Goal: Task Accomplishment & Management: Complete application form

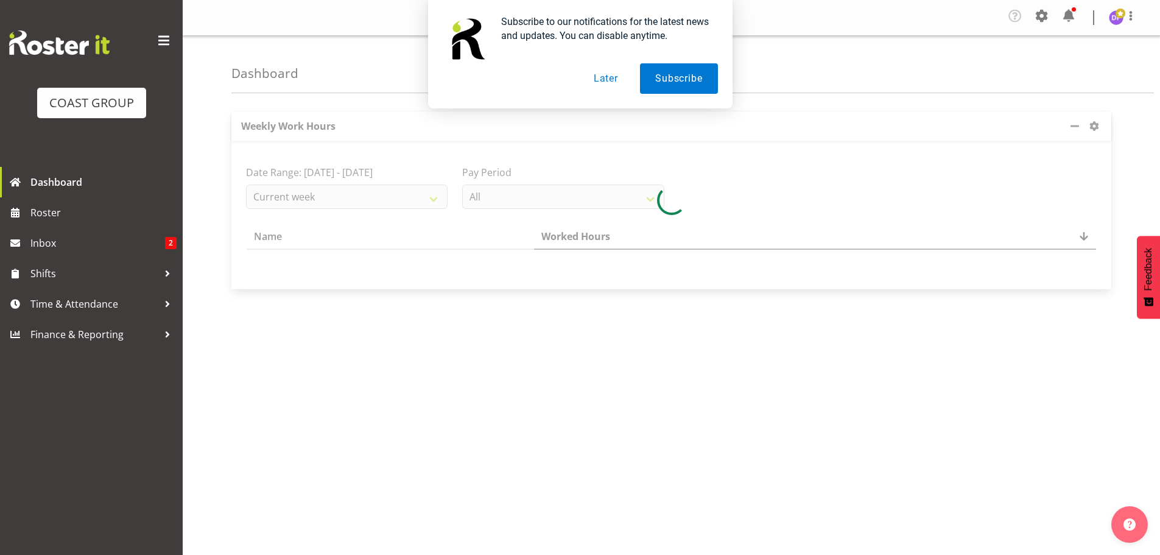
click at [608, 82] on button "Later" at bounding box center [606, 78] width 55 height 30
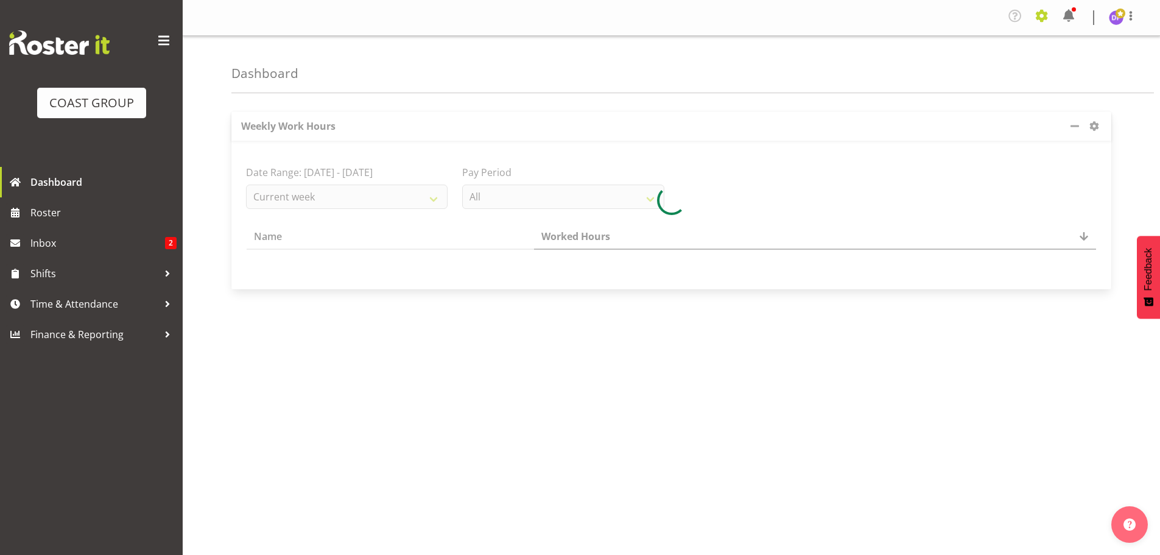
click at [1045, 15] on span at bounding box center [1041, 15] width 19 height 19
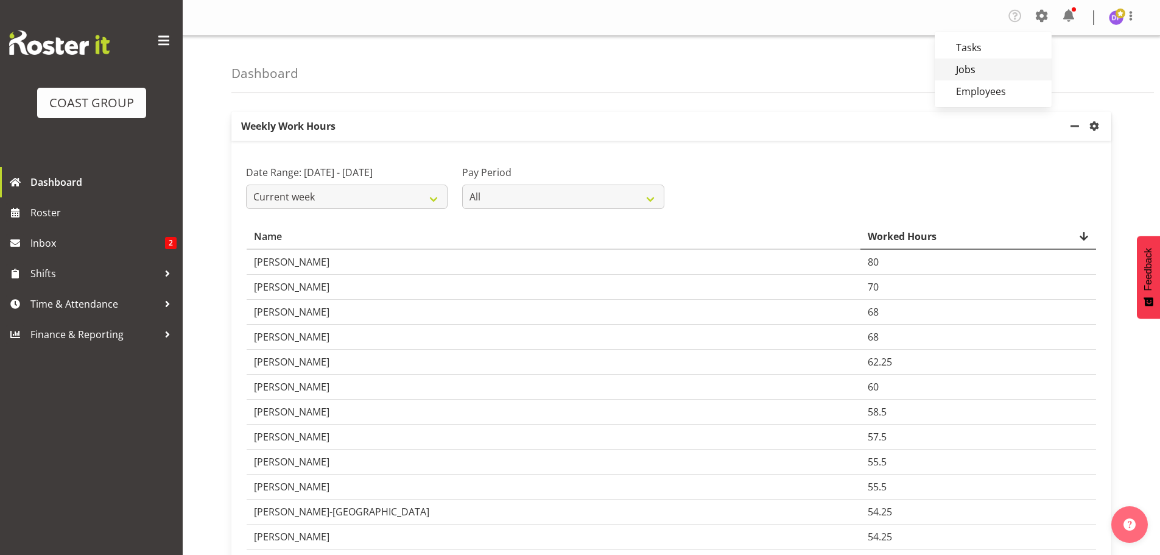
click at [962, 68] on link "Jobs" at bounding box center [993, 69] width 117 height 22
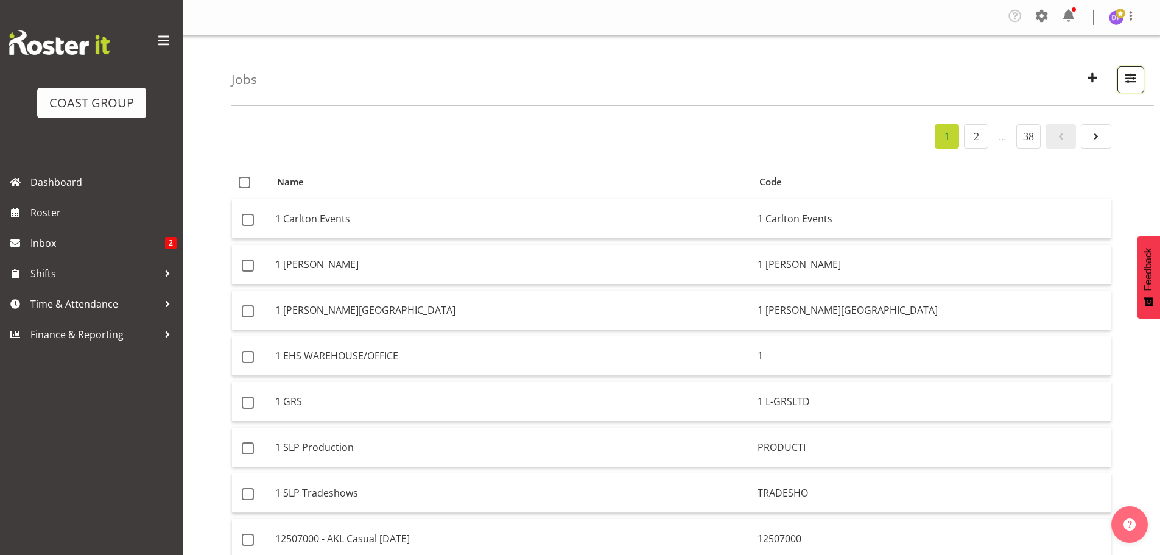
click at [1134, 76] on span "button" at bounding box center [1131, 78] width 16 height 16
click at [1091, 77] on span "button" at bounding box center [1093, 77] width 16 height 16
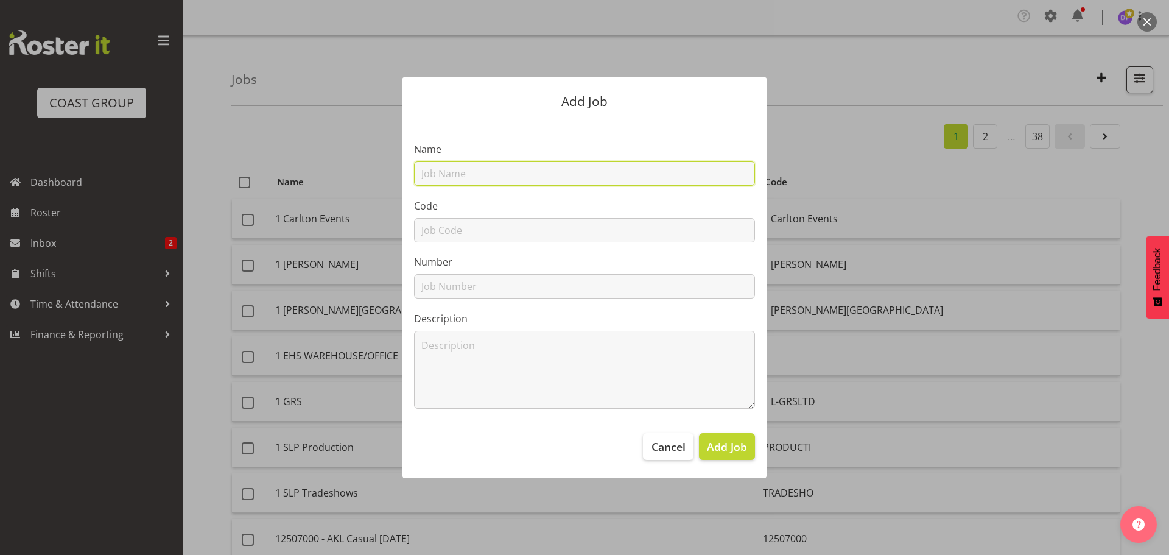
click at [438, 174] on input "text" at bounding box center [584, 173] width 341 height 24
click at [466, 178] on input "22509027Displayworks CNC September" at bounding box center [584, 173] width 341 height 24
type input "22509027 Displayworks CNC September"
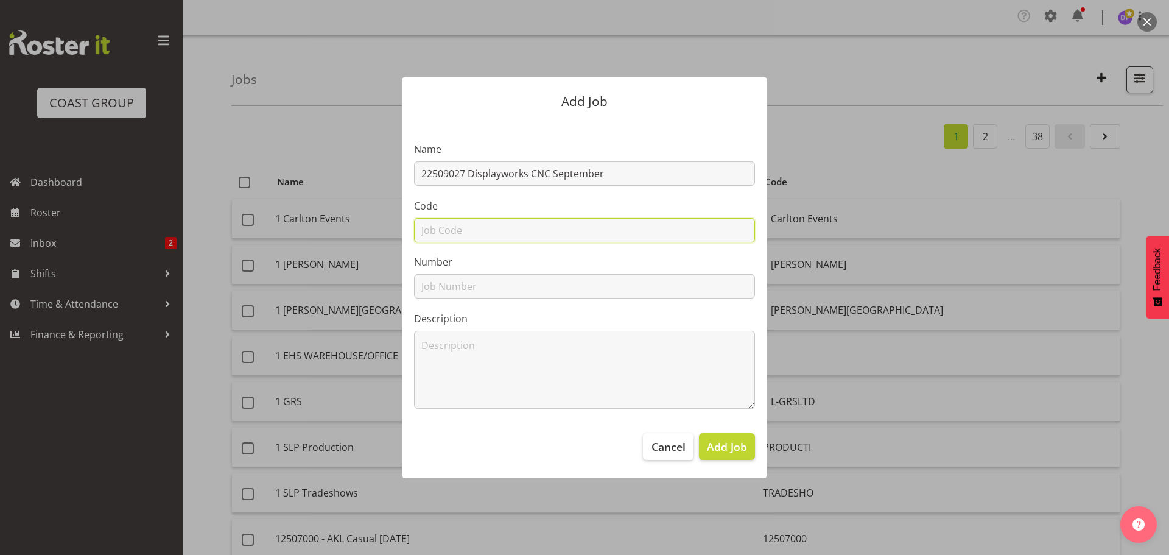
click at [429, 231] on input "text" at bounding box center [584, 230] width 341 height 24
type input "22509027"
click at [725, 448] on span "Add Job" at bounding box center [727, 446] width 40 height 16
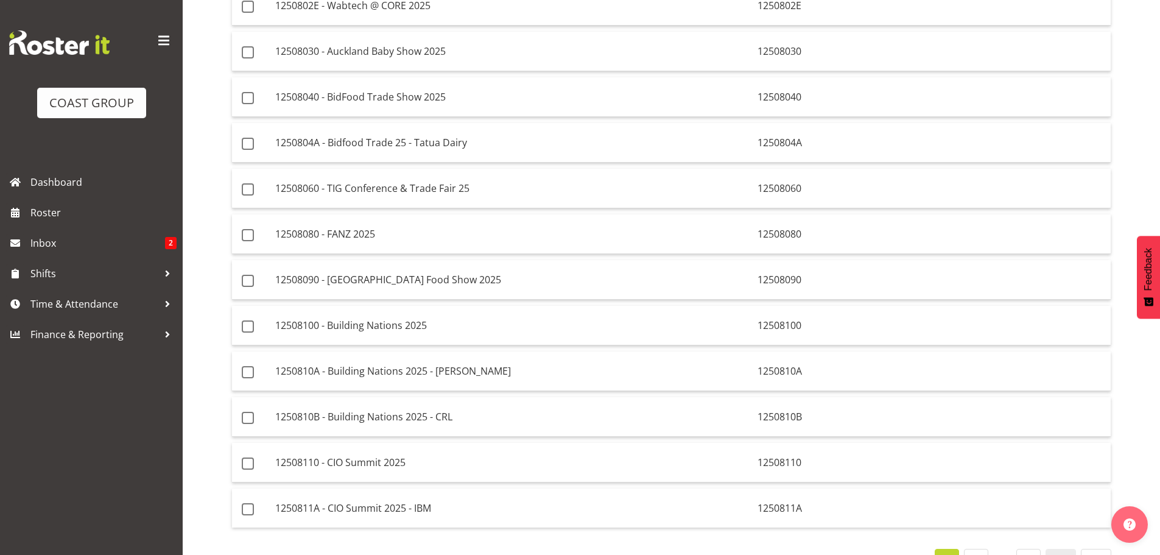
scroll to position [2000, 0]
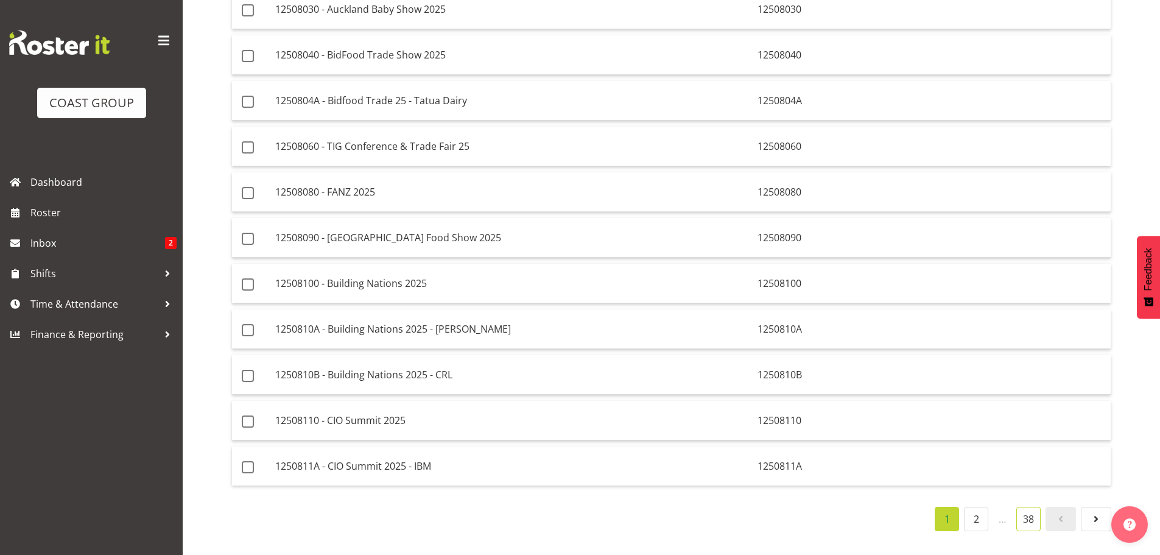
click at [1029, 513] on link "38" at bounding box center [1028, 519] width 24 height 24
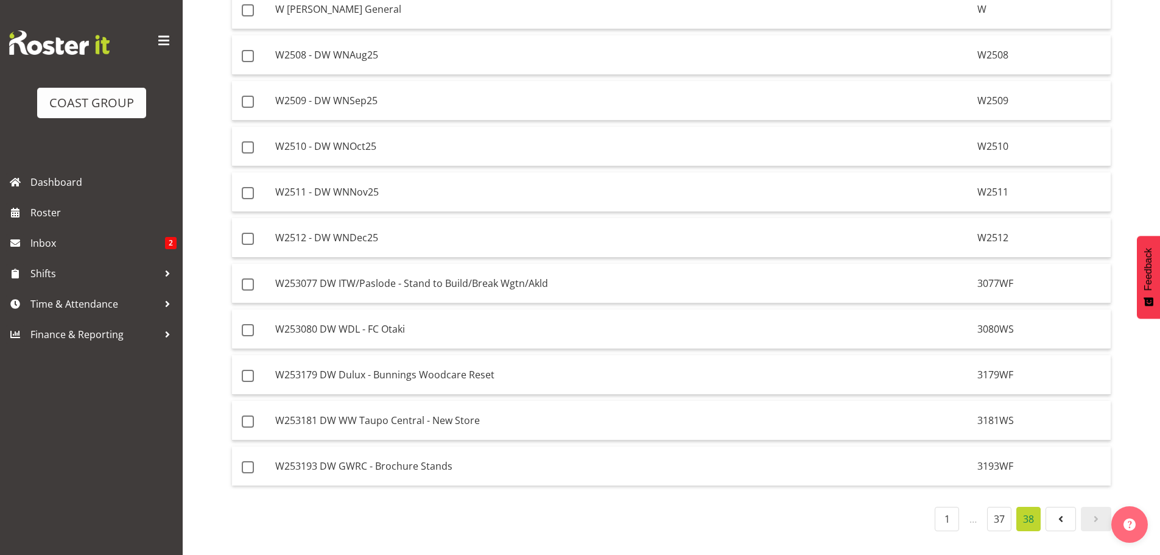
scroll to position [1269, 0]
click at [1002, 512] on link "37" at bounding box center [999, 519] width 24 height 24
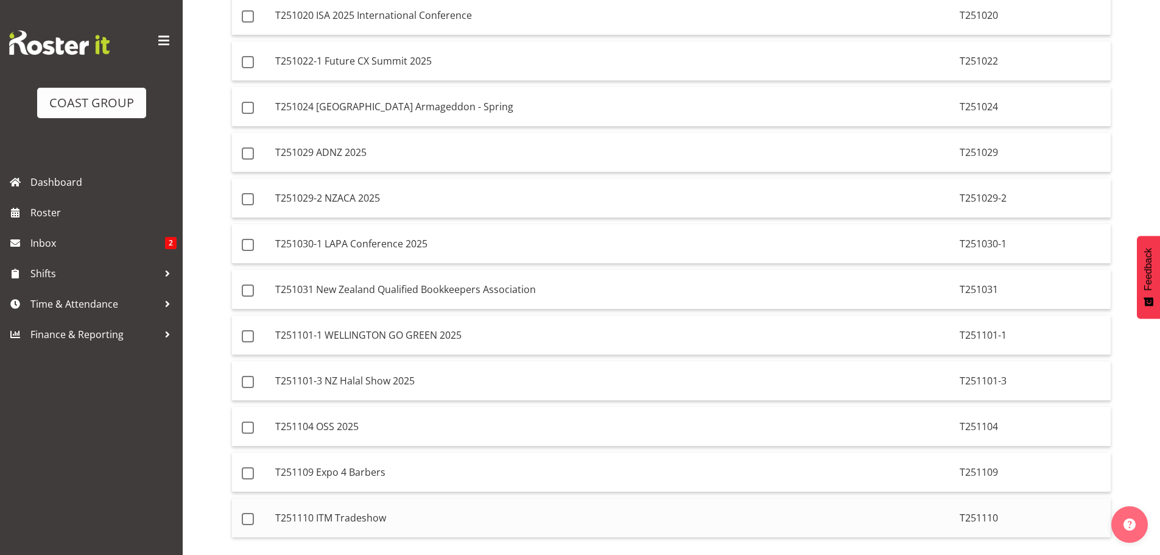
scroll to position [2000, 0]
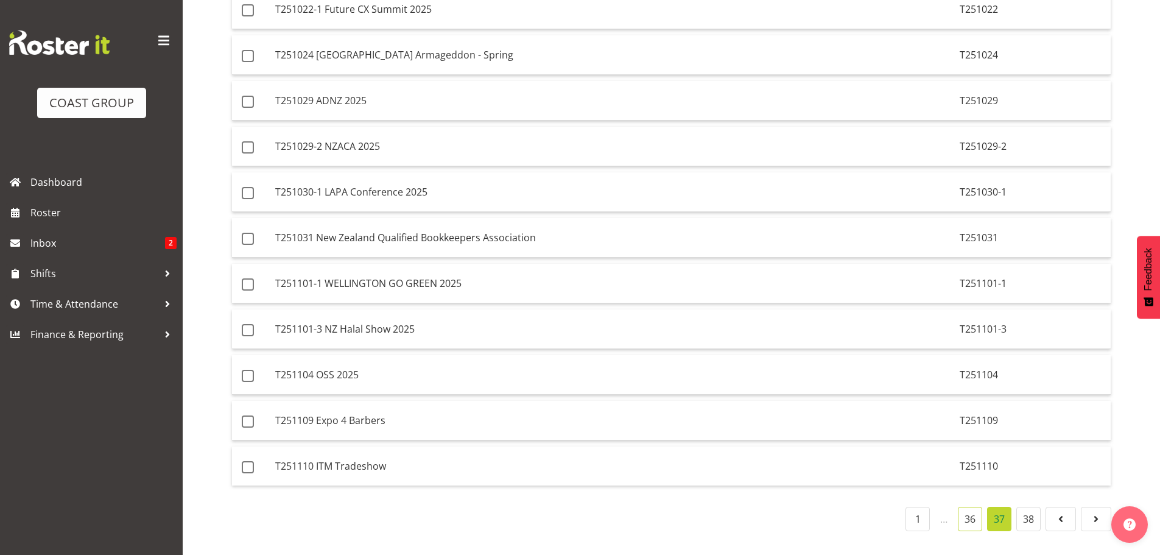
click at [967, 508] on link "36" at bounding box center [970, 519] width 24 height 24
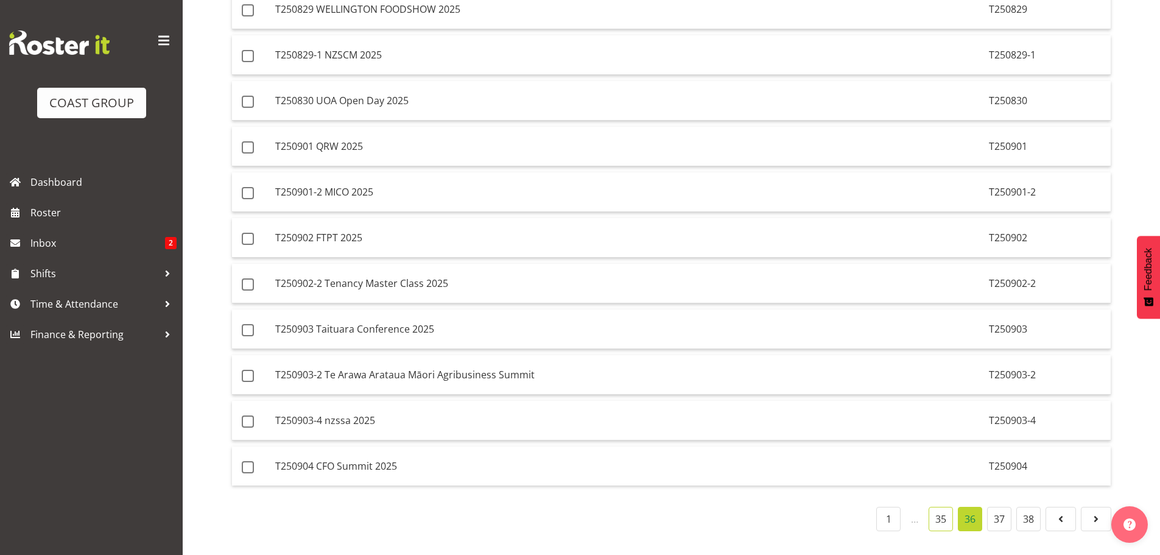
click at [945, 508] on link "35" at bounding box center [941, 519] width 24 height 24
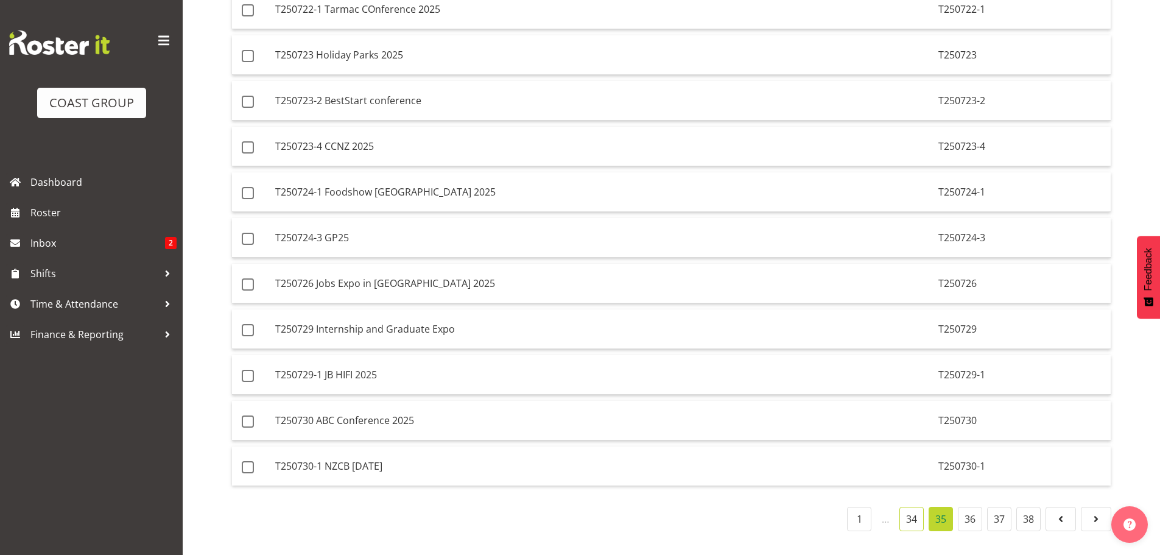
click at [909, 510] on link "34" at bounding box center [911, 519] width 24 height 24
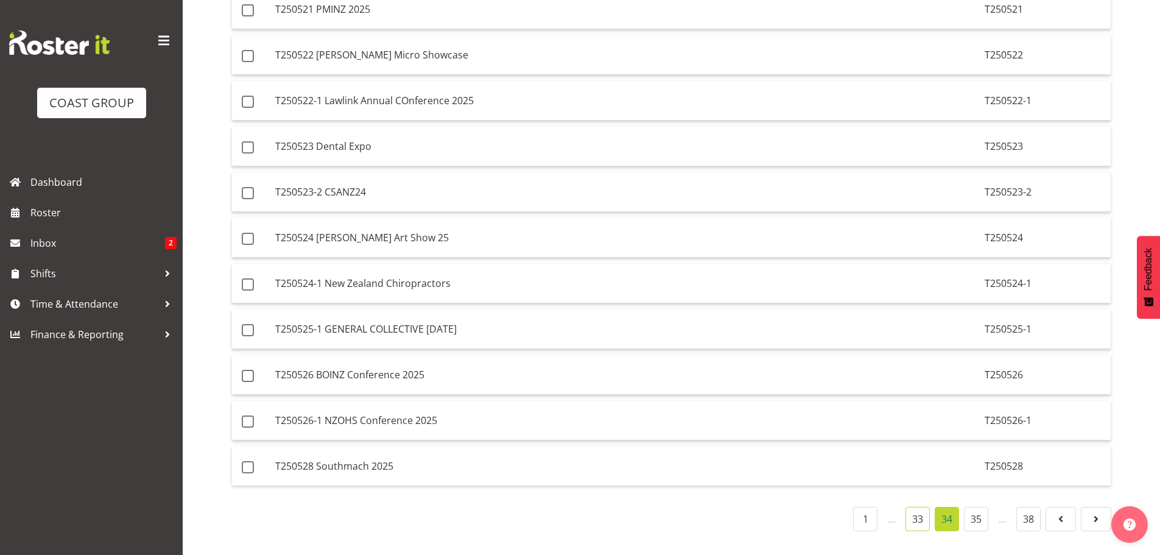
click at [915, 510] on link "33" at bounding box center [918, 519] width 24 height 24
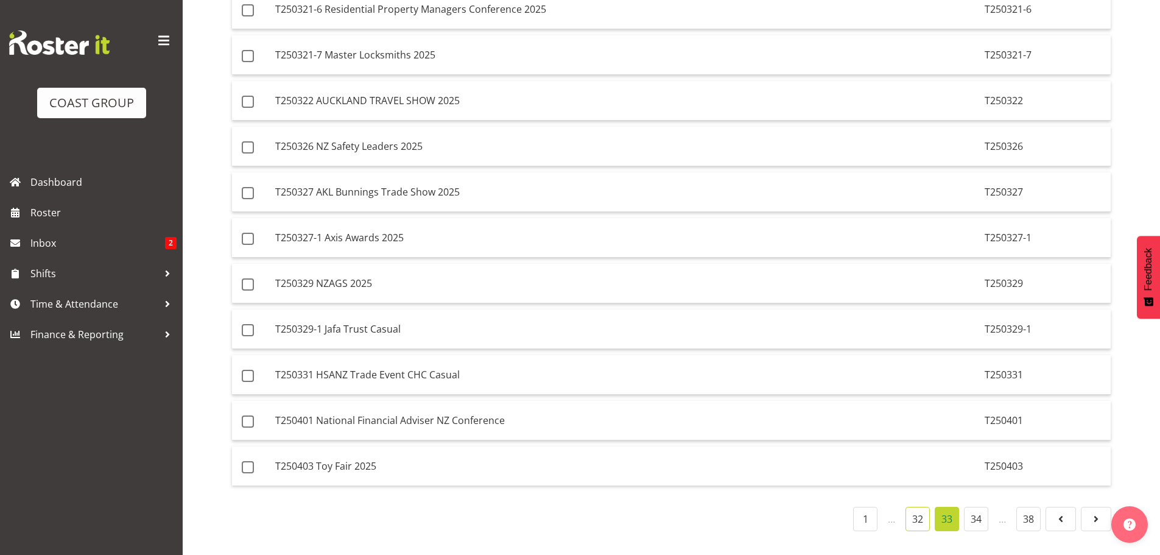
click at [915, 510] on link "32" at bounding box center [918, 519] width 24 height 24
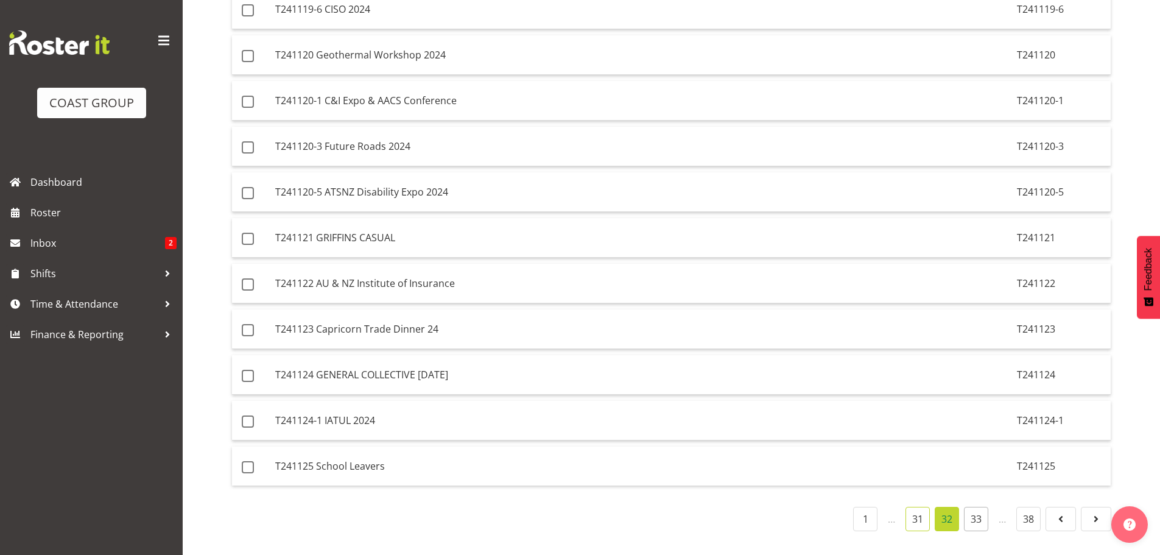
click at [915, 510] on link "31" at bounding box center [918, 519] width 24 height 24
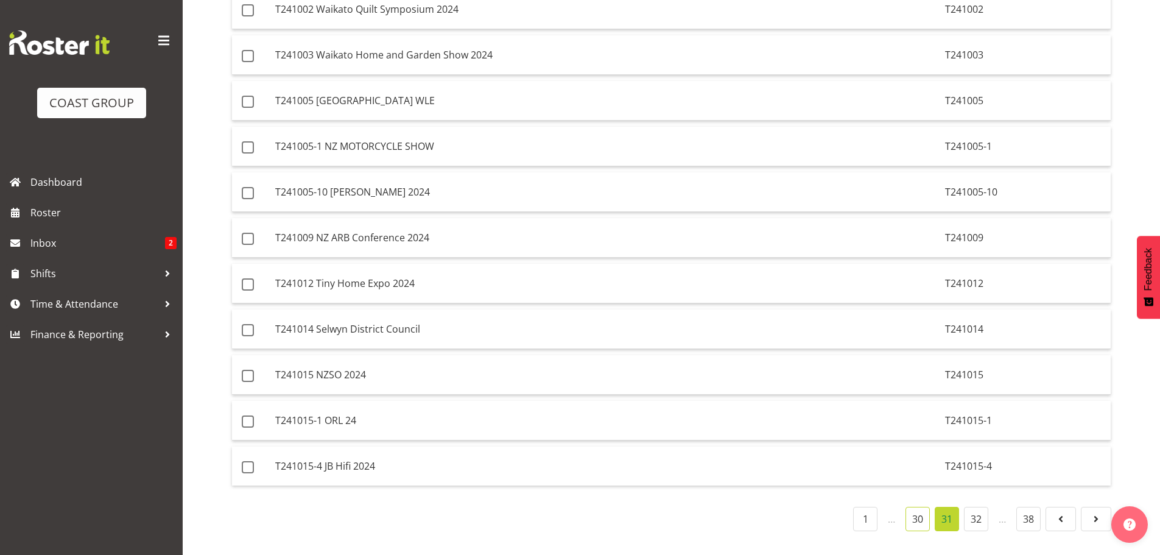
click at [915, 510] on link "30" at bounding box center [918, 519] width 24 height 24
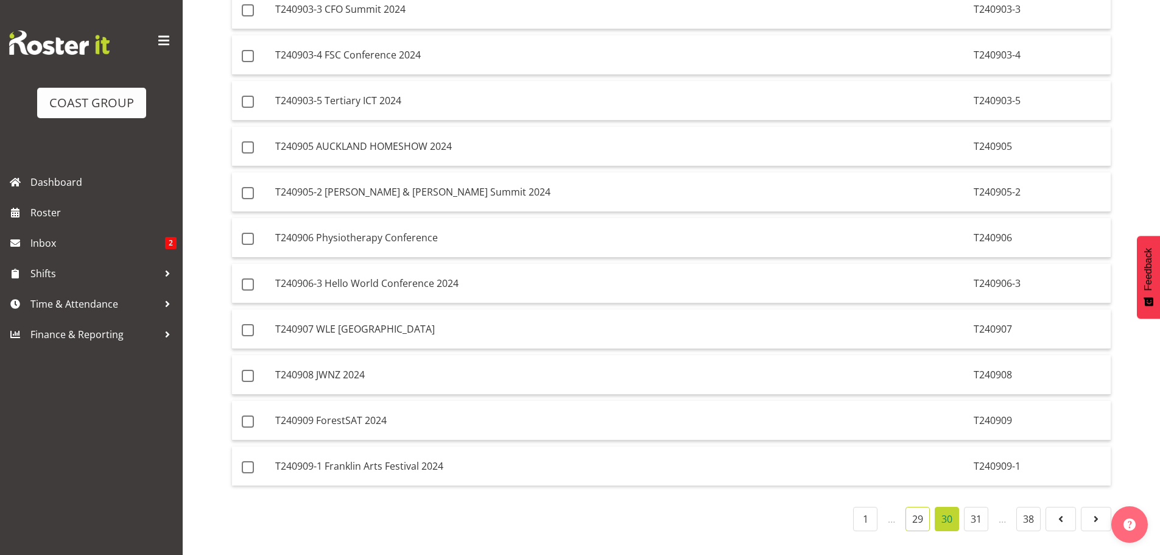
click at [915, 510] on link "29" at bounding box center [918, 519] width 24 height 24
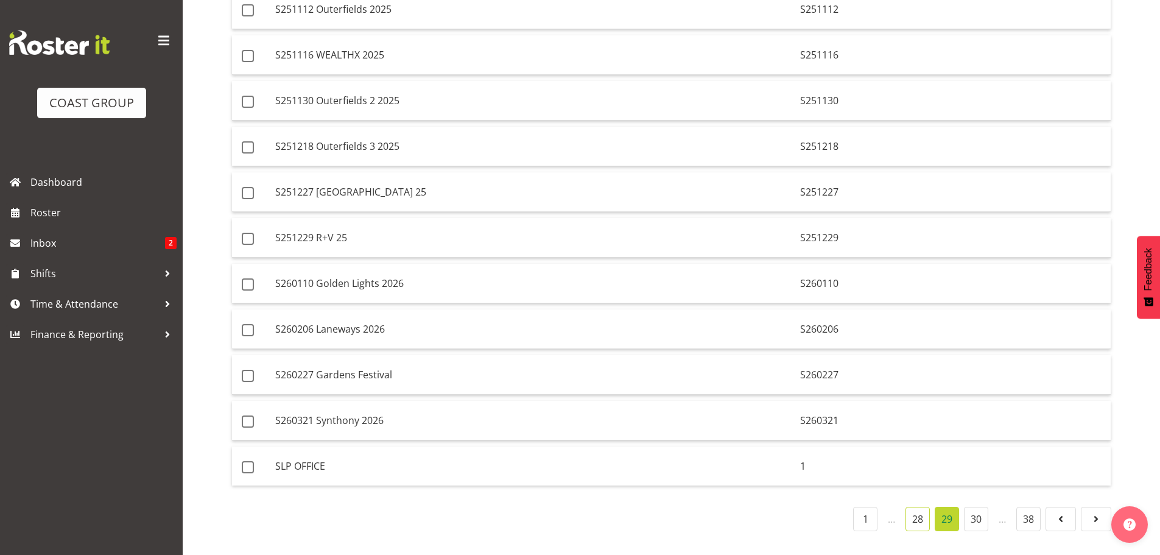
click at [915, 510] on link "28" at bounding box center [918, 519] width 24 height 24
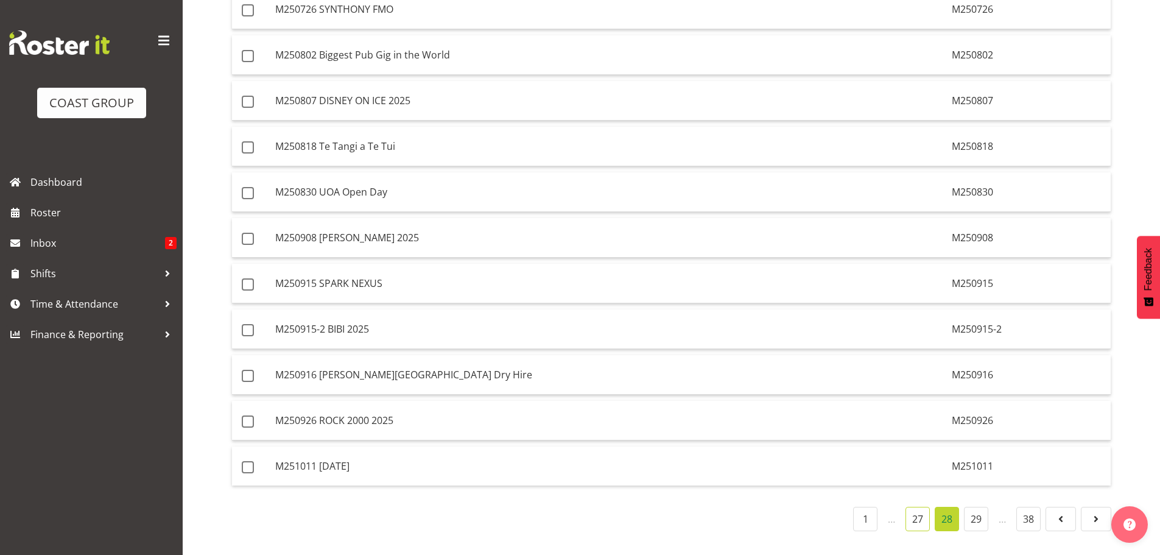
click at [915, 510] on link "27" at bounding box center [918, 519] width 24 height 24
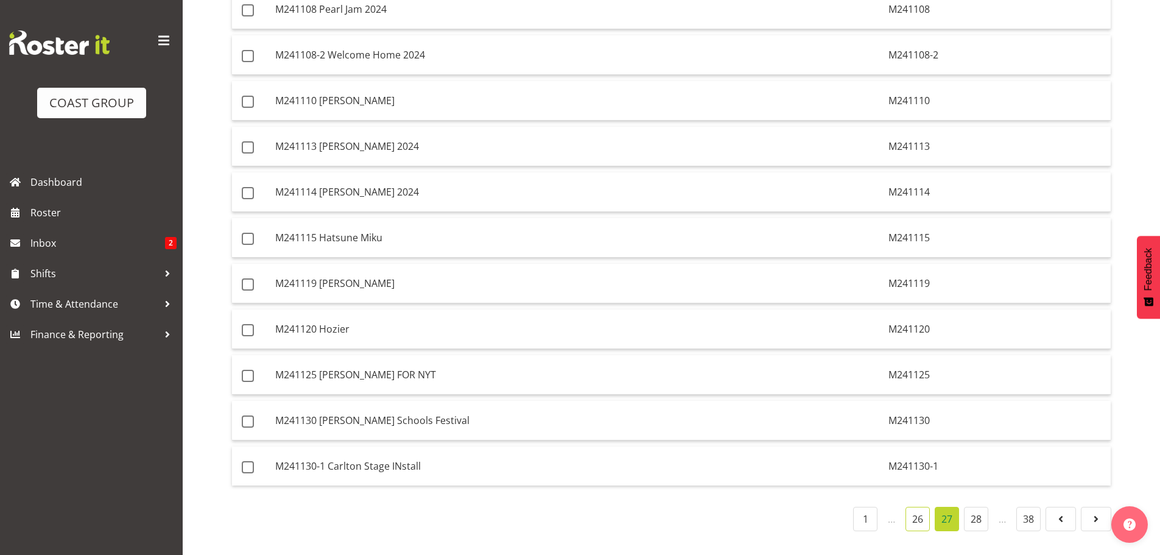
click at [915, 510] on link "26" at bounding box center [918, 519] width 24 height 24
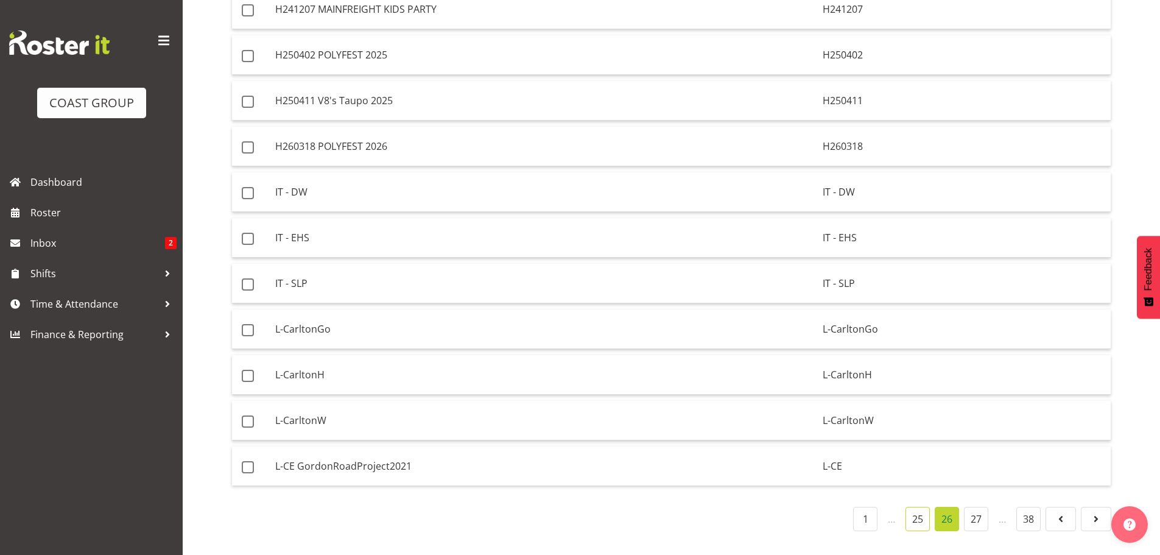
click at [915, 510] on link "25" at bounding box center [918, 519] width 24 height 24
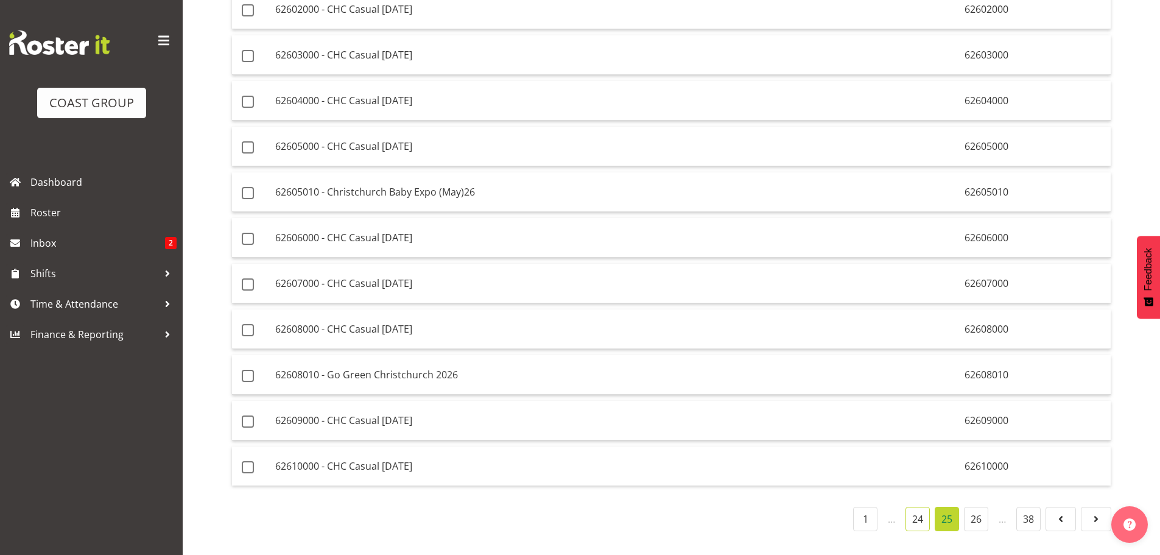
click at [915, 510] on link "24" at bounding box center [918, 519] width 24 height 24
click at [915, 510] on link "23" at bounding box center [918, 519] width 24 height 24
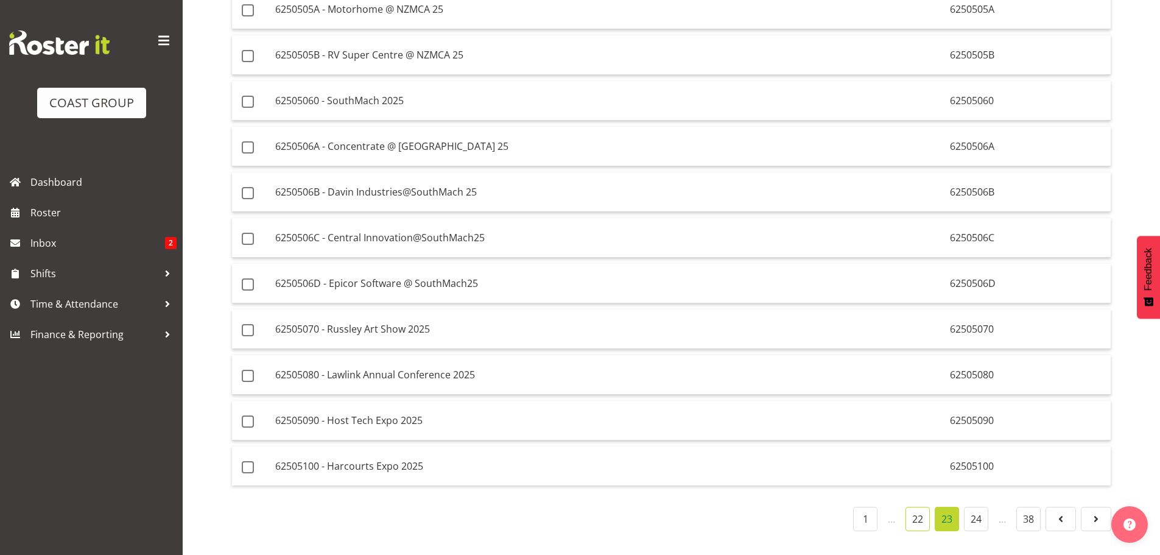
click at [915, 510] on link "22" at bounding box center [918, 519] width 24 height 24
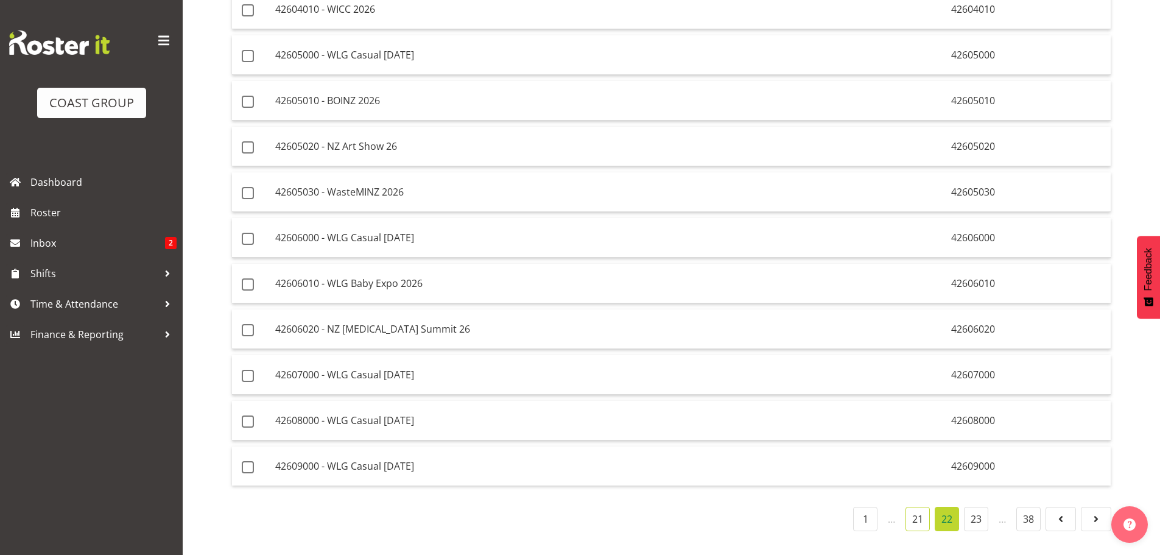
click at [915, 510] on link "21" at bounding box center [918, 519] width 24 height 24
click at [915, 510] on link "20" at bounding box center [918, 519] width 24 height 24
click at [915, 510] on link "19" at bounding box center [918, 519] width 24 height 24
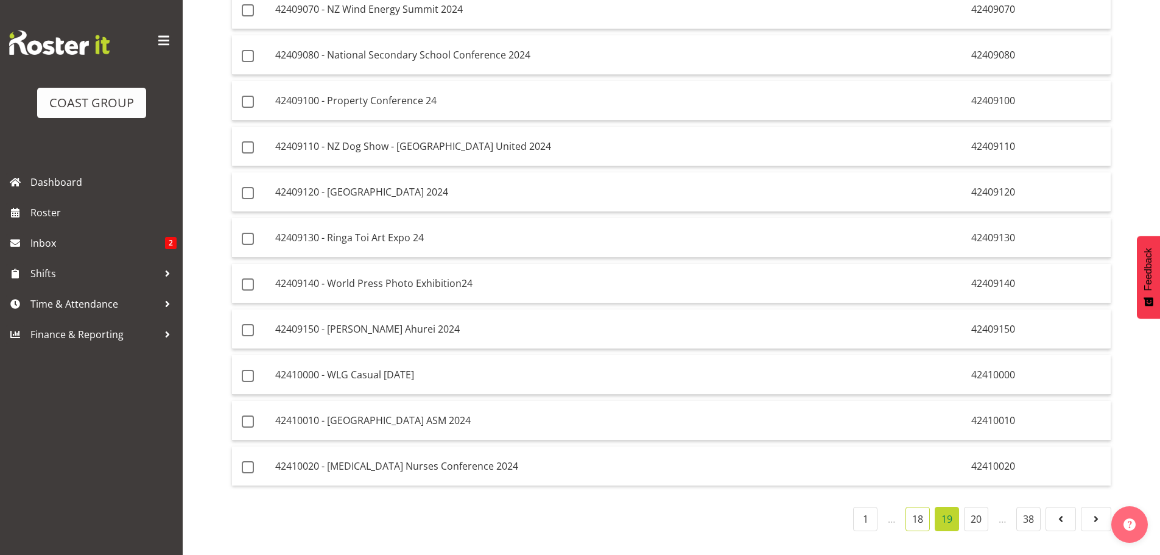
click at [915, 510] on link "18" at bounding box center [918, 519] width 24 height 24
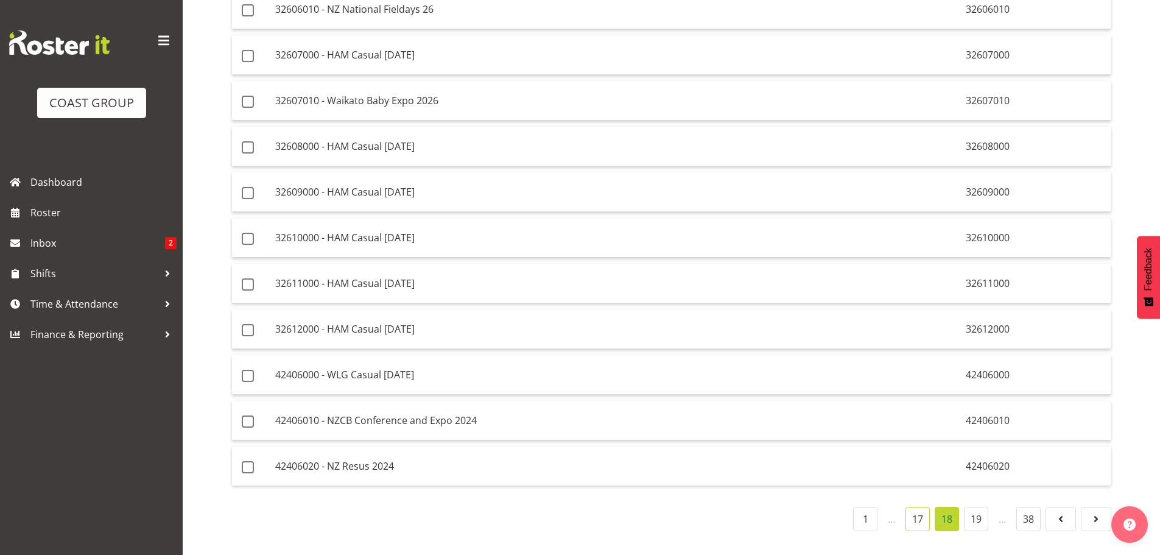
click at [915, 510] on link "17" at bounding box center [918, 519] width 24 height 24
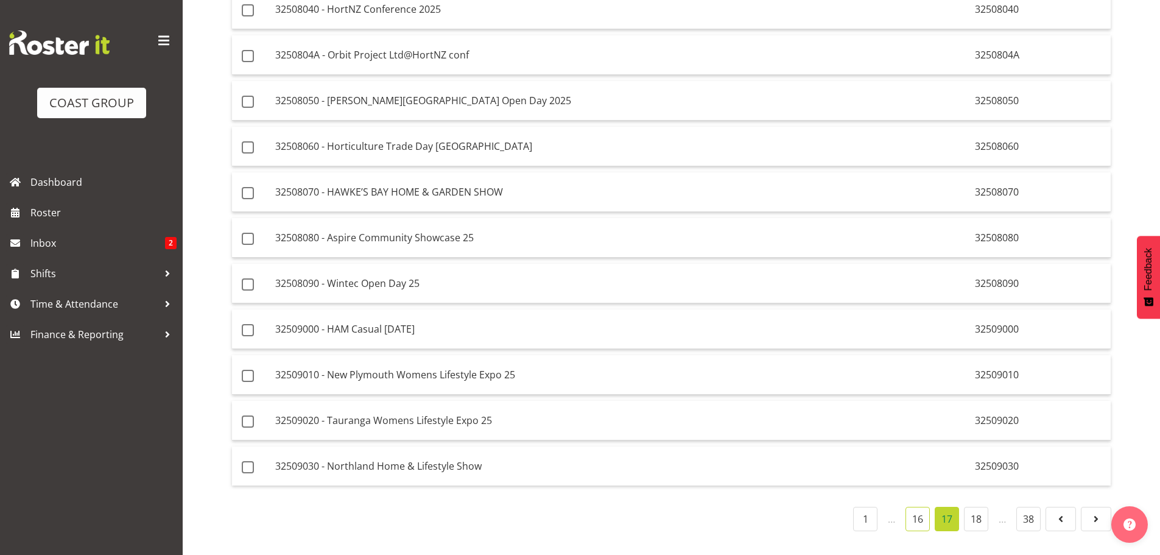
click at [915, 510] on link "16" at bounding box center [918, 519] width 24 height 24
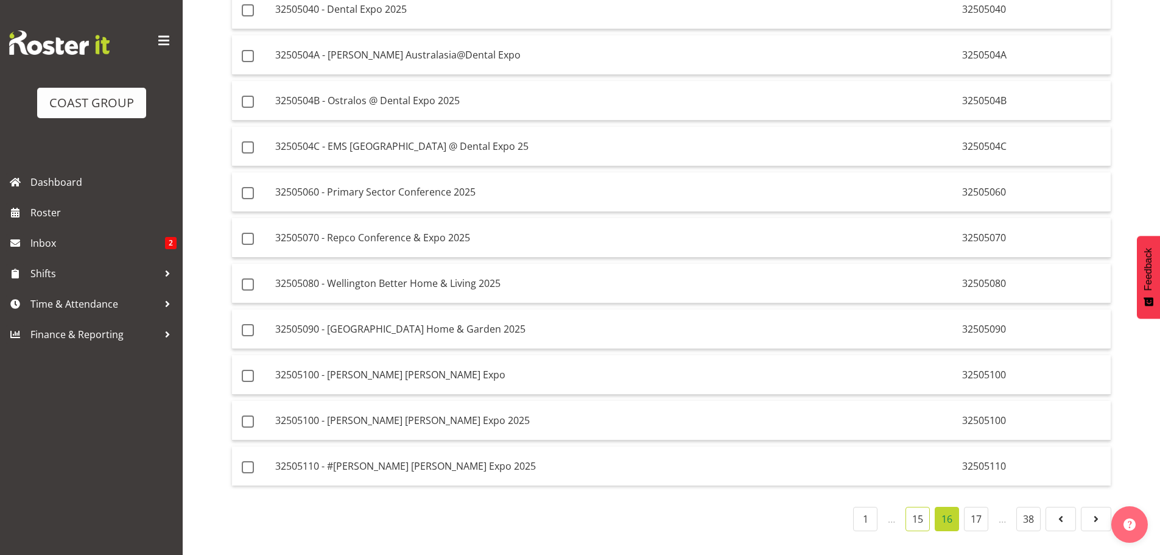
click at [915, 510] on link "15" at bounding box center [918, 519] width 24 height 24
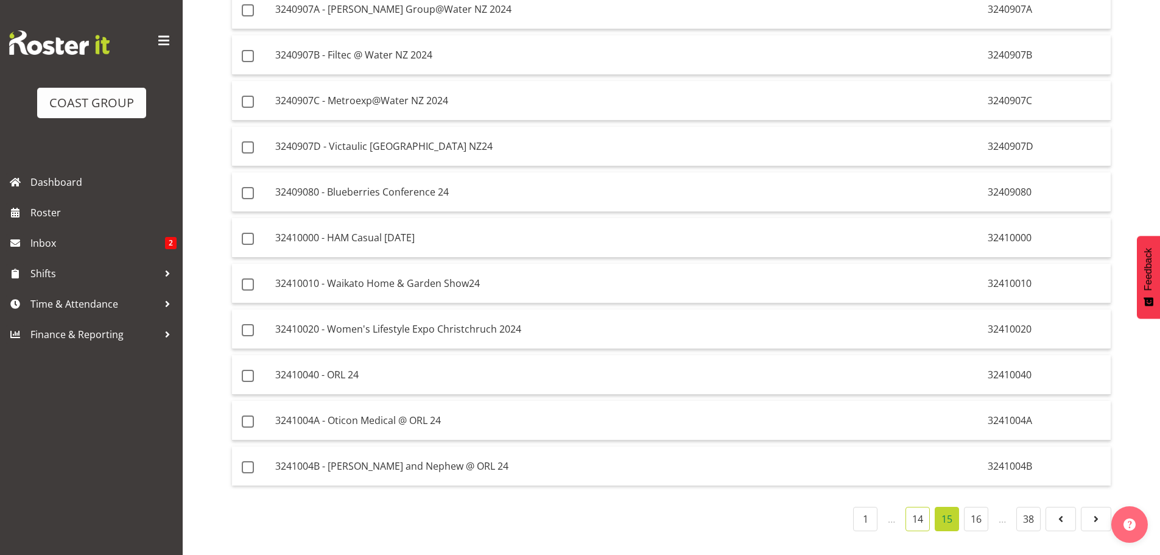
click at [915, 510] on link "14" at bounding box center [918, 519] width 24 height 24
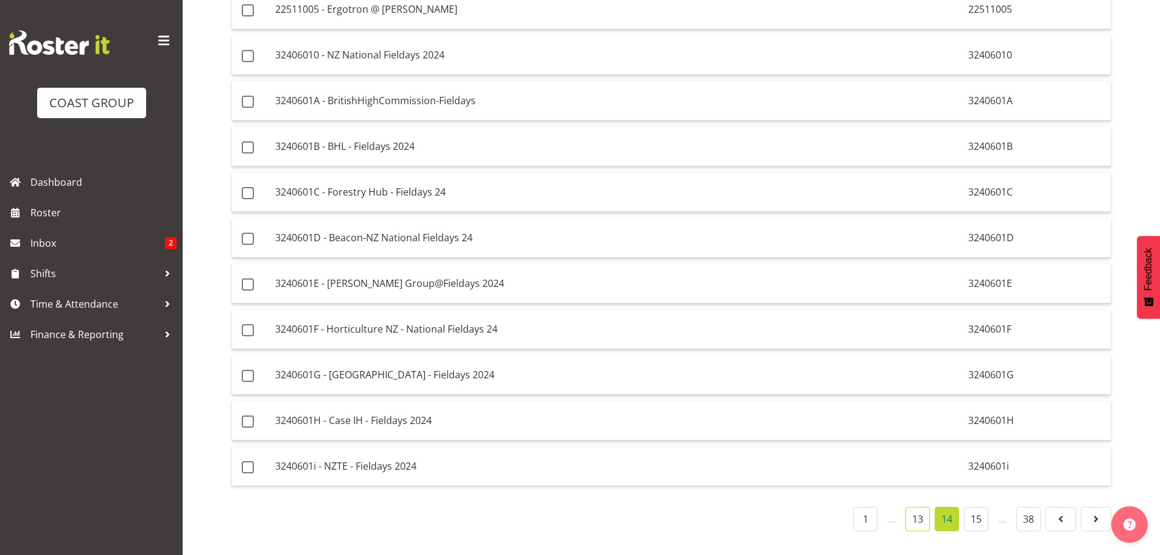
click at [915, 510] on link "13" at bounding box center [918, 519] width 24 height 24
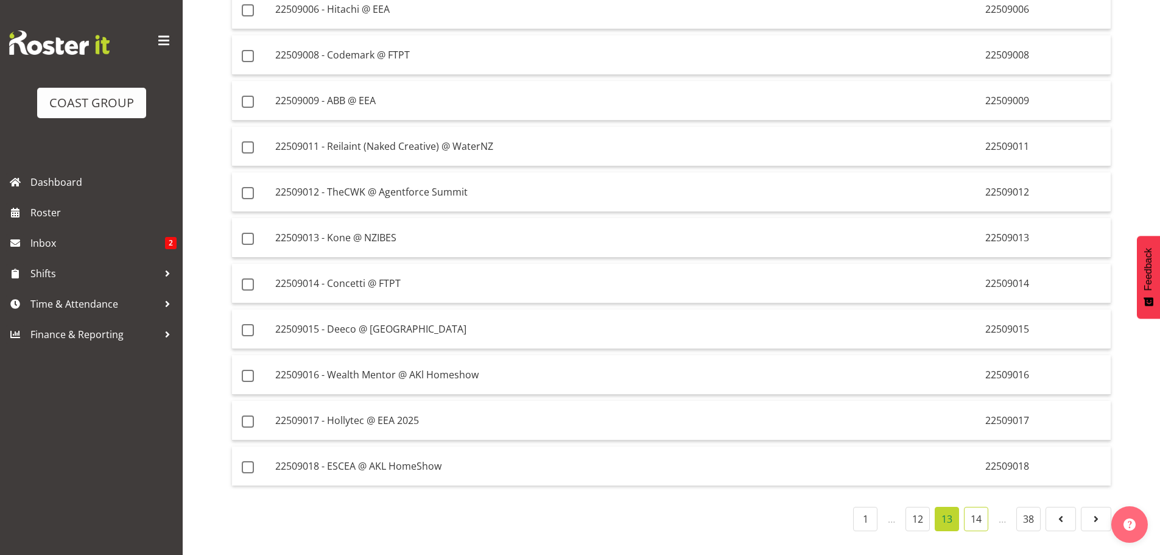
click at [983, 510] on link "14" at bounding box center [976, 519] width 24 height 24
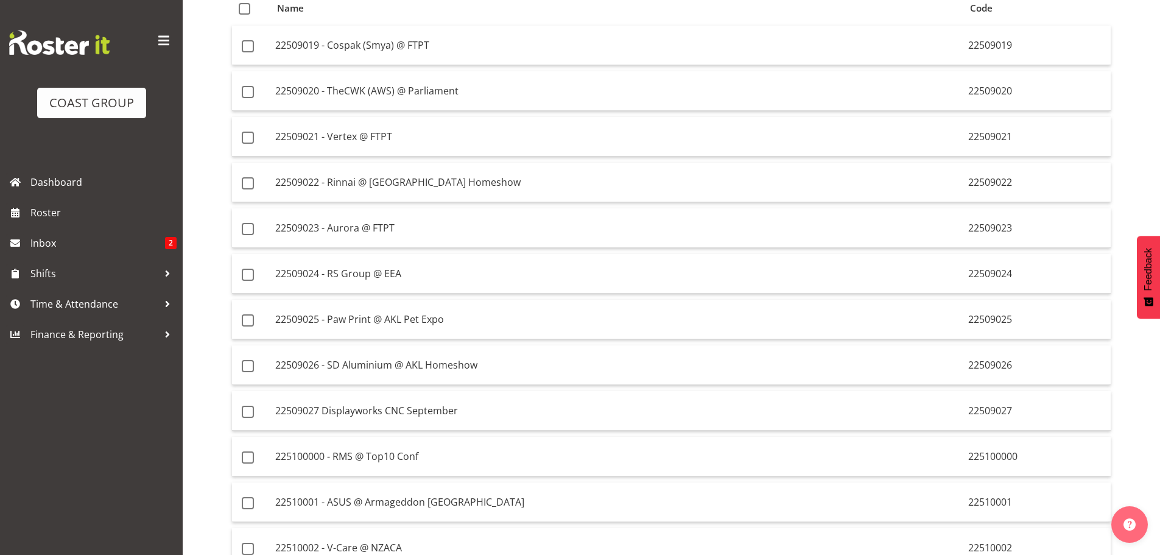
scroll to position [173, 0]
